Goal: Find specific page/section: Find specific page/section

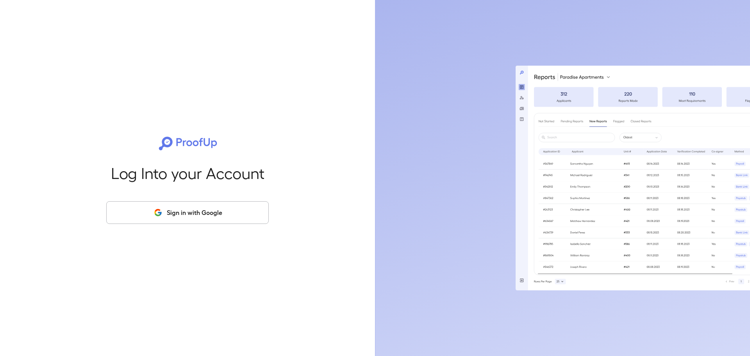
click at [125, 222] on button "Sign in with Google" at bounding box center [187, 212] width 163 height 23
click at [126, 216] on button "Sign in with Google" at bounding box center [187, 212] width 163 height 23
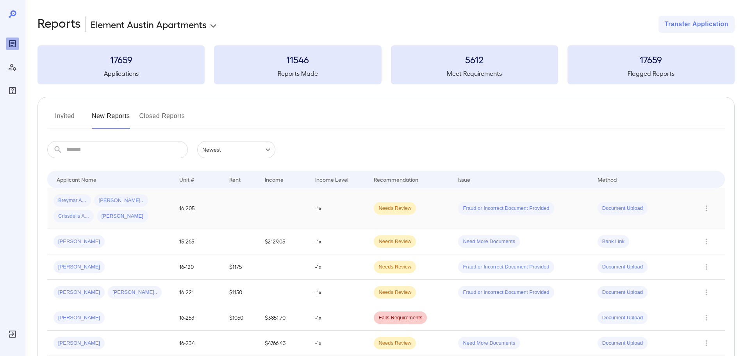
click at [155, 218] on div "Breymar A... [PERSON_NAME].. Crissdelis A... [PERSON_NAME]" at bounding box center [110, 208] width 113 height 28
